Goal: Use online tool/utility: Utilize a website feature to perform a specific function

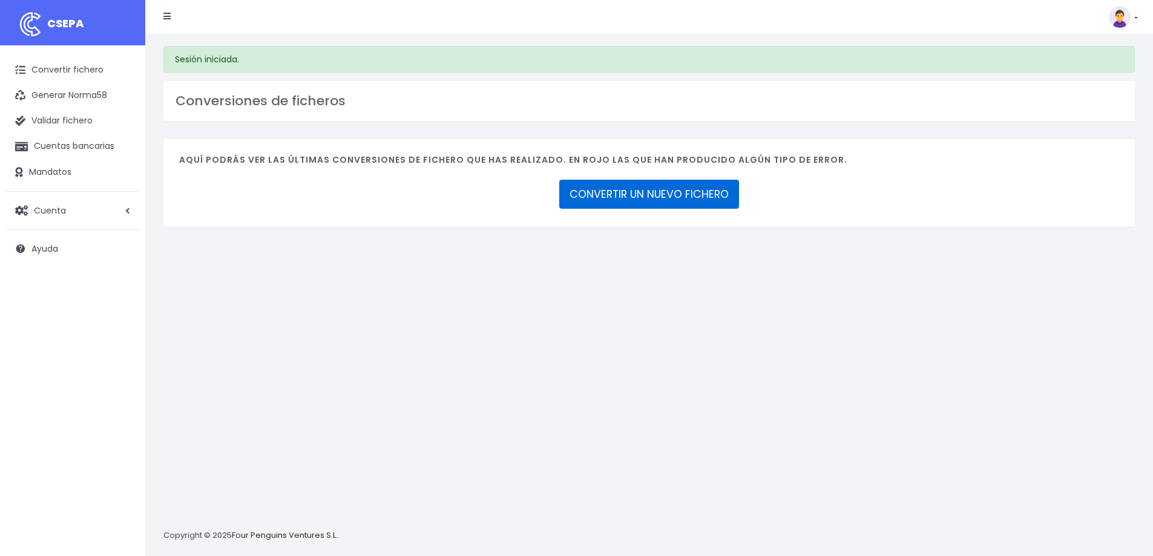
click at [627, 197] on link "CONVERTIR UN NUEVO FICHERO" at bounding box center [649, 194] width 180 height 29
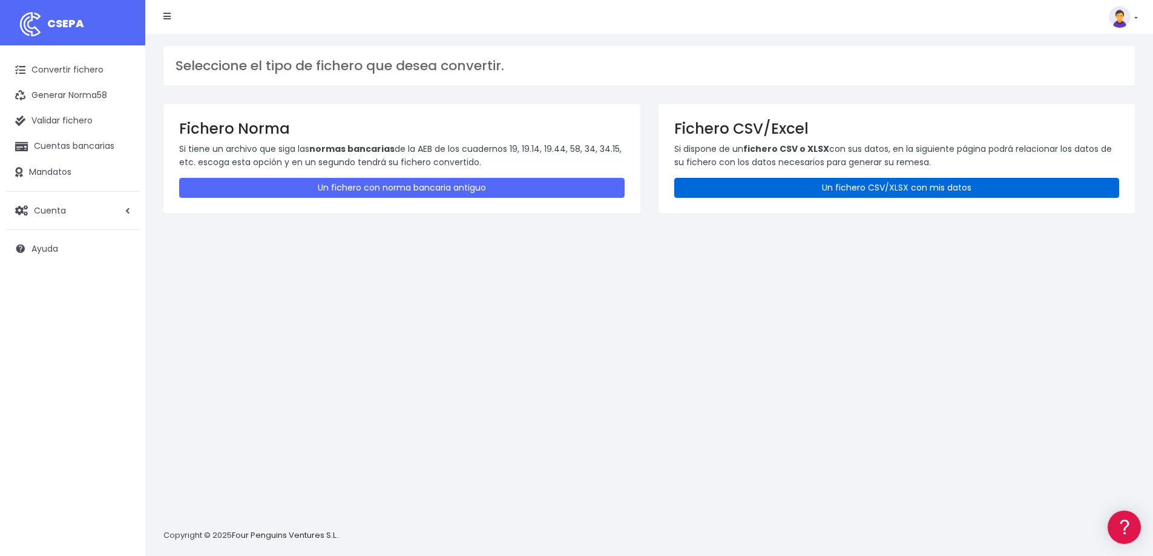
click at [813, 188] on link "Un fichero CSV/XLSX con mis datos" at bounding box center [897, 188] width 446 height 20
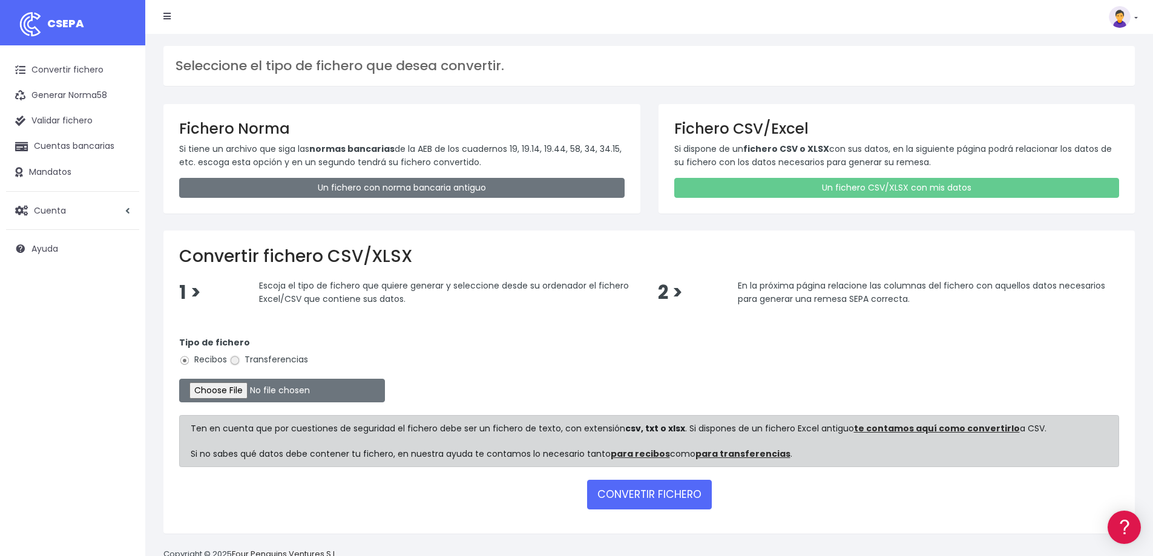
click at [237, 360] on input "Transferencias" at bounding box center [234, 360] width 11 height 11
radio input "true"
click at [257, 391] on input "file" at bounding box center [282, 391] width 206 height 24
type input "C:\fakepath\Zahlungsliste_Solaria - Notas Gasto SEP25.csv"
click at [656, 495] on button "CONVERTIR FICHERO" at bounding box center [649, 494] width 125 height 29
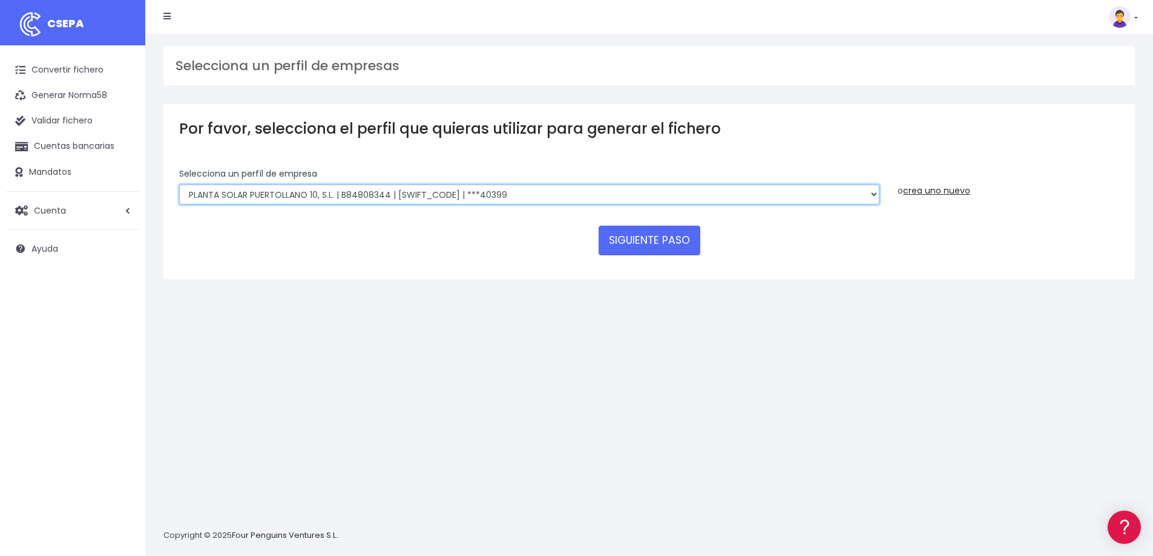
click at [870, 194] on select "SOLARIA ENERGÍA Y MEDIOAMBIENTE, S.A | A83511501 | [SWIFT_CODE] | ***12639 SOLA…" at bounding box center [529, 195] width 700 height 21
select select "2051"
click at [179, 185] on select "SOLARIA ENERGÍA Y MEDIOAMBIENTE, S.A | A83511501 | [SWIFT_CODE] | ***12639 SOLA…" at bounding box center [529, 195] width 700 height 21
click at [651, 239] on button "SIGUIENTE PASO" at bounding box center [650, 240] width 102 height 29
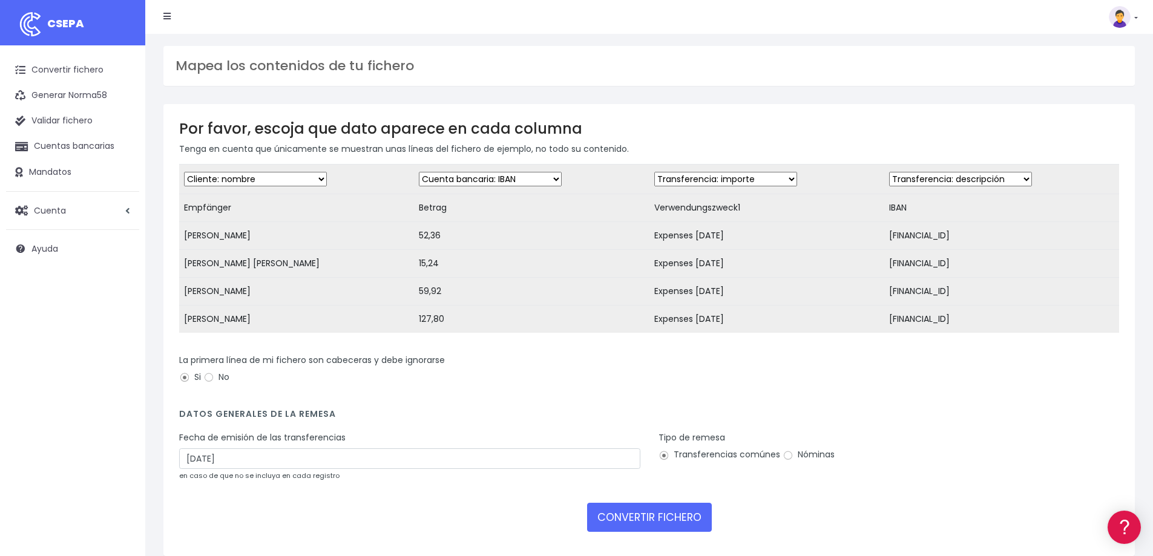
click at [784, 177] on select "Desechar campo Cliente: nombre Cliente: DNI Cliente: Email Cliente: referencia …" at bounding box center [725, 179] width 143 height 15
select select "description"
click at [654, 172] on select "Desechar campo Cliente: nombre Cliente: DNI Cliente: Email Cliente: referencia …" at bounding box center [725, 179] width 143 height 15
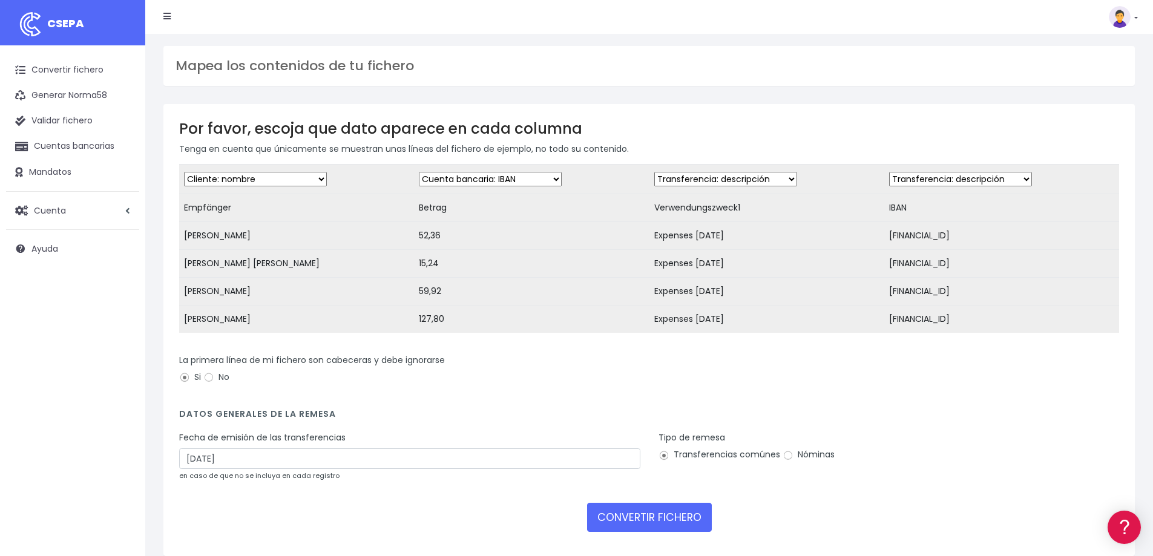
click at [551, 180] on select "Desechar campo Cliente: nombre Cliente: DNI Cliente: Email Cliente: referencia …" at bounding box center [490, 179] width 143 height 15
select select "amount"
click at [419, 172] on select "Desechar campo Cliente: nombre Cliente: DNI Cliente: Email Cliente: referencia …" at bounding box center [490, 179] width 143 height 15
click at [1018, 180] on select "Desechar campo Cliente: nombre Cliente: DNI Cliente: Email Cliente: referencia …" at bounding box center [960, 179] width 143 height 15
select select "iban"
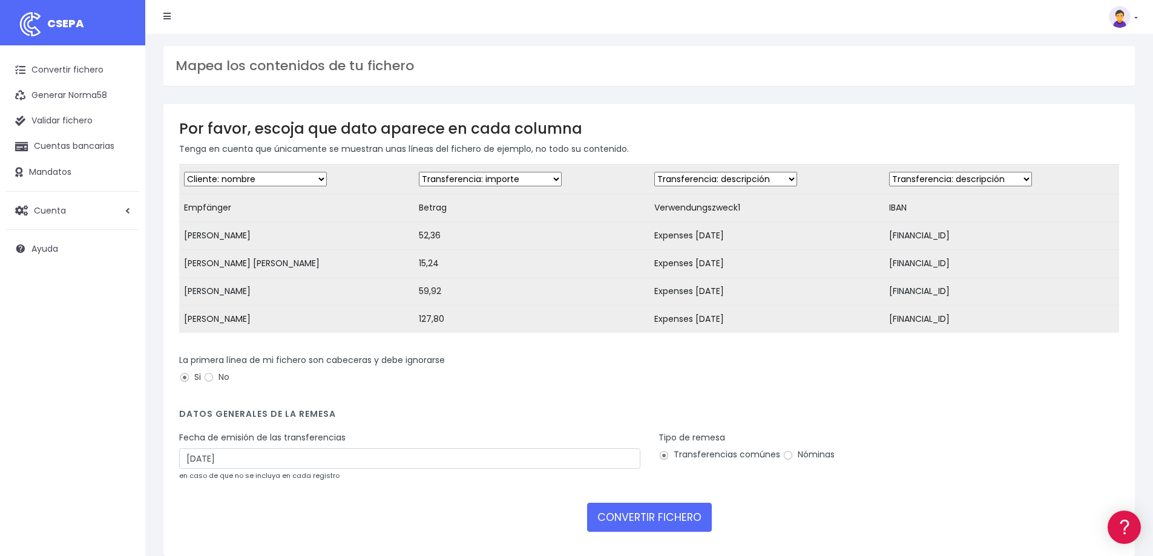
click at [889, 172] on select "Desechar campo Cliente: nombre Cliente: DNI Cliente: Email Cliente: referencia …" at bounding box center [960, 179] width 143 height 15
click at [262, 467] on input "[DATE]" at bounding box center [409, 459] width 461 height 21
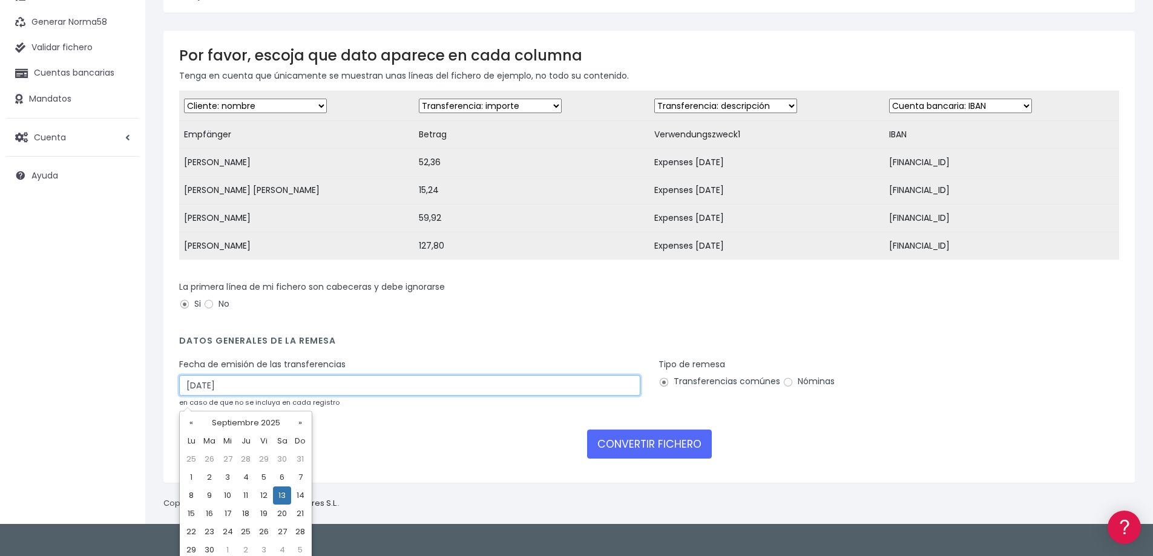
scroll to position [79, 0]
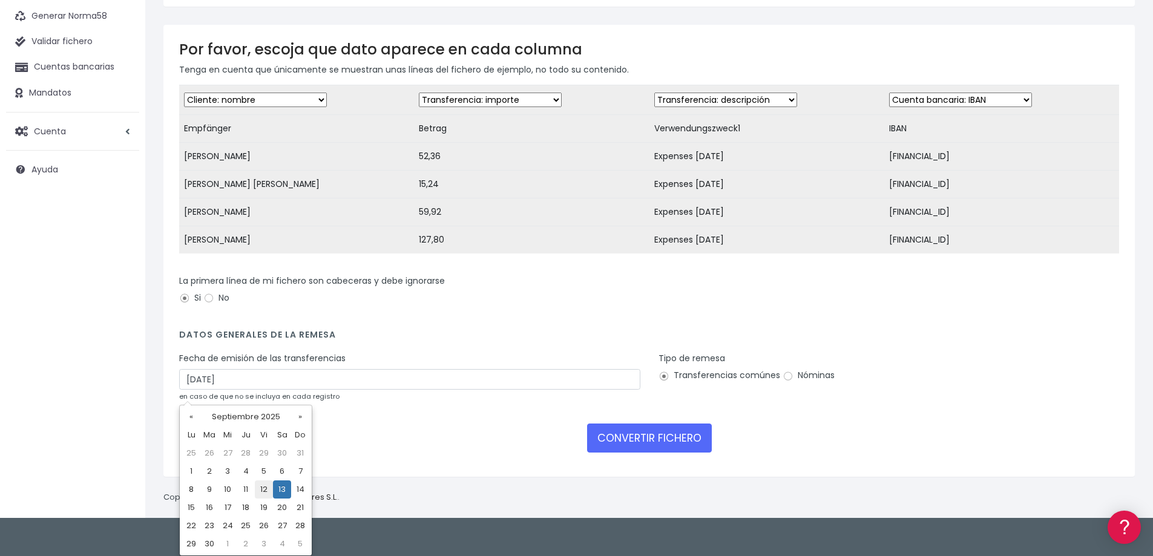
click at [263, 490] on td "12" at bounding box center [264, 490] width 18 height 18
type input "[DATE]"
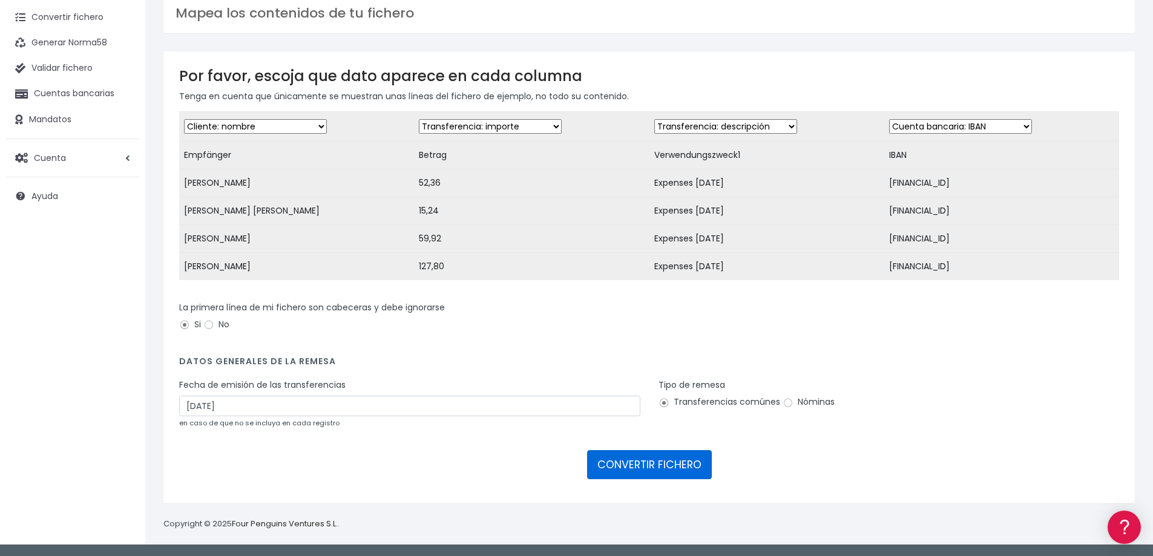
click at [641, 470] on button "CONVERTIR FICHERO" at bounding box center [649, 464] width 125 height 29
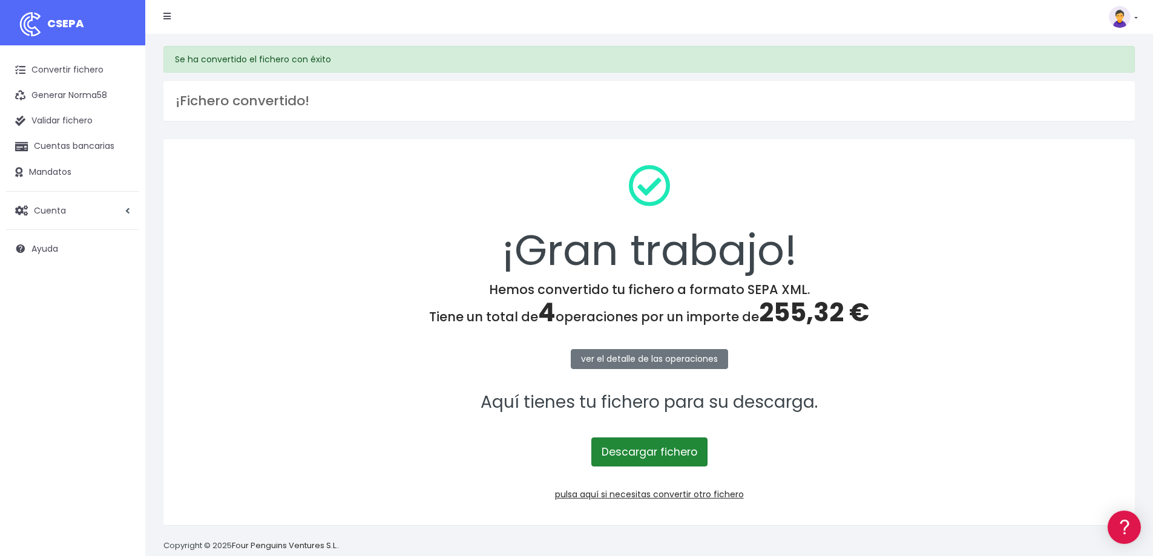
click at [655, 444] on link "Descargar fichero" at bounding box center [649, 452] width 116 height 29
